Goal: Understand process/instructions: Learn how to perform a task or action

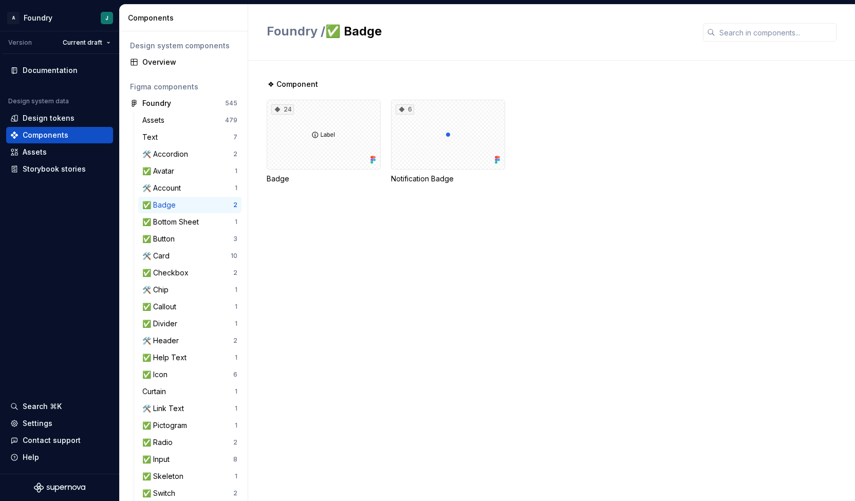
click at [840, 148] on div "24 Badge 6 Notification Badge" at bounding box center [561, 142] width 589 height 84
click at [319, 136] on div "24" at bounding box center [324, 135] width 114 height 70
click at [340, 163] on div "24" at bounding box center [324, 135] width 114 height 70
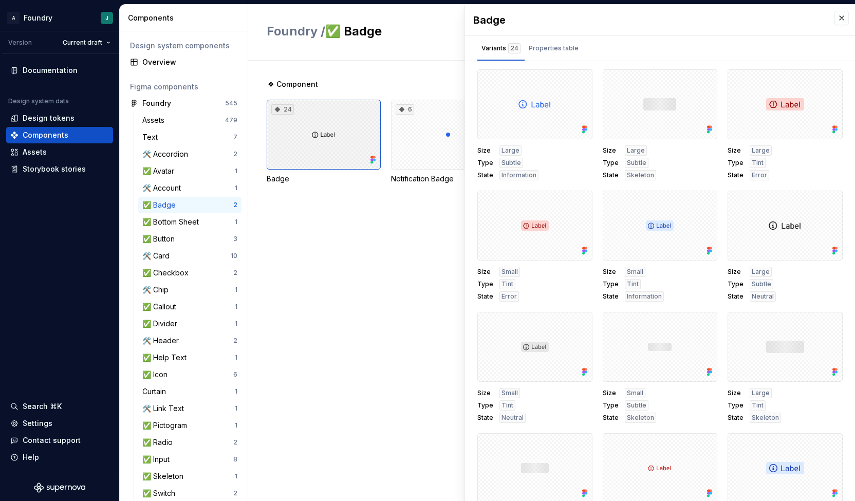
click at [356, 131] on div "24" at bounding box center [324, 135] width 114 height 70
click at [576, 79] on button "button" at bounding box center [581, 81] width 14 height 14
click at [545, 102] on div "Open in [GEOGRAPHIC_DATA]" at bounding box center [542, 111] width 67 height 31
